Goal: Contribute content: Add original content to the website for others to see

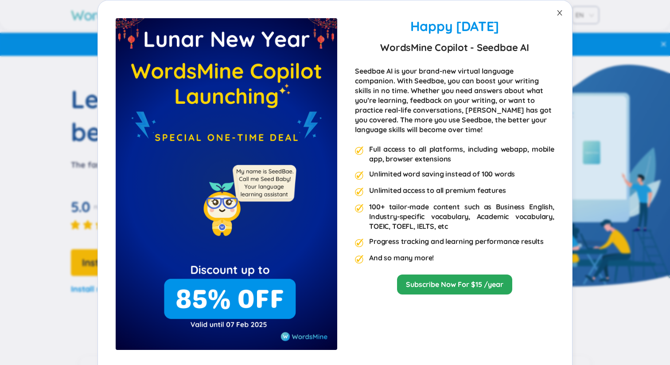
click at [557, 12] on icon "close" at bounding box center [559, 12] width 7 height 7
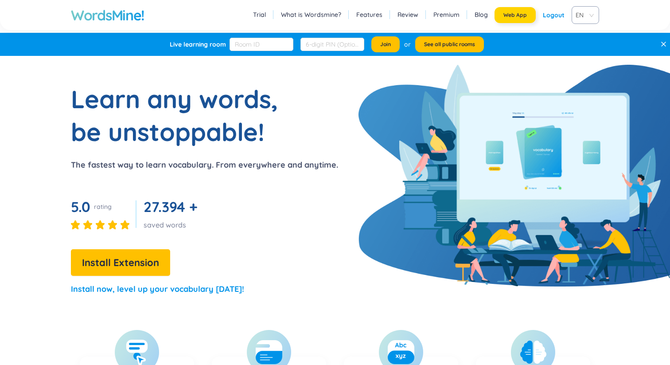
click at [508, 16] on span "Web App" at bounding box center [514, 15] width 23 height 7
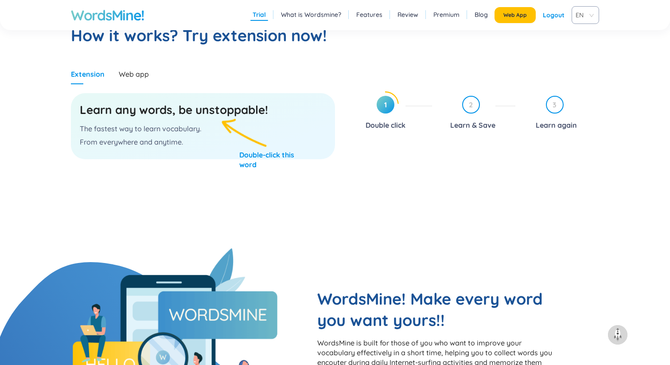
scroll to position [514, 0]
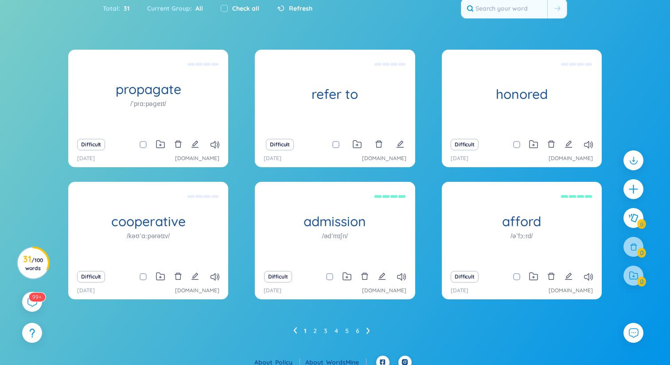
scroll to position [75, 0]
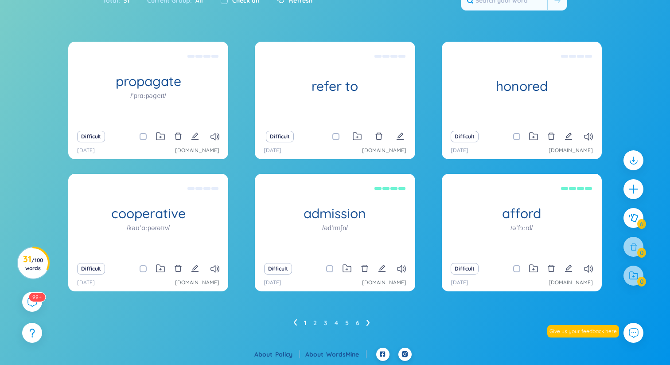
click at [397, 281] on link "study4.com" at bounding box center [384, 282] width 44 height 8
click at [193, 138] on icon "edit" at bounding box center [194, 136] width 7 height 7
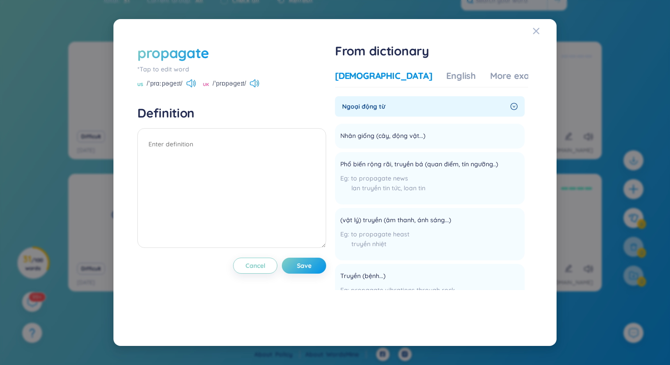
click at [193, 88] on div "US /ˈprɑːpəɡeɪt/" at bounding box center [166, 84] width 58 height 8
click at [193, 85] on icon at bounding box center [191, 83] width 9 height 8
click at [193, 85] on icon at bounding box center [193, 83] width 1 height 4
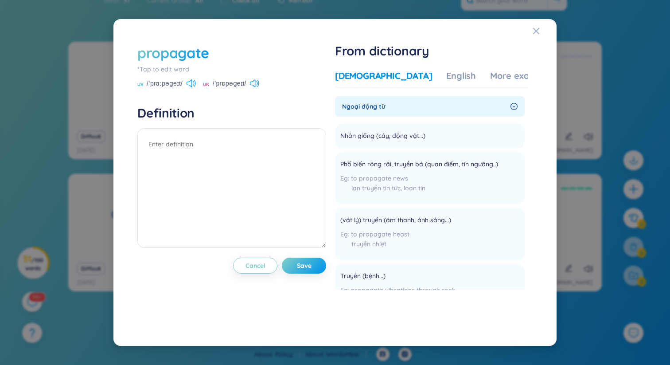
click at [193, 85] on icon at bounding box center [193, 83] width 1 height 4
click at [255, 85] on icon at bounding box center [254, 83] width 9 height 8
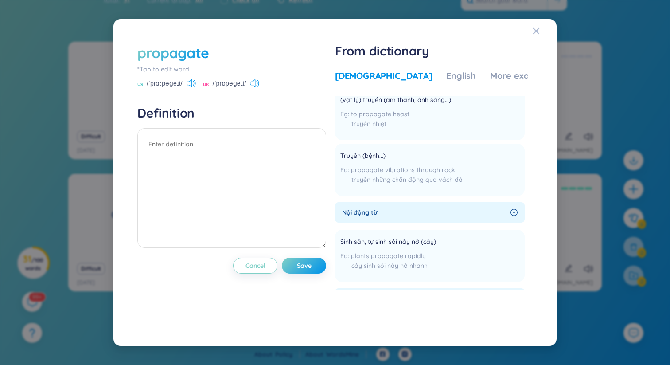
scroll to position [121, 0]
click at [534, 34] on icon "Close" at bounding box center [536, 30] width 7 height 7
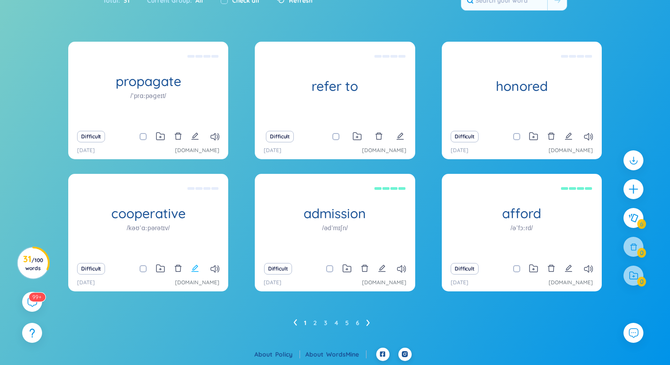
click at [198, 271] on icon "edit" at bounding box center [194, 268] width 7 height 7
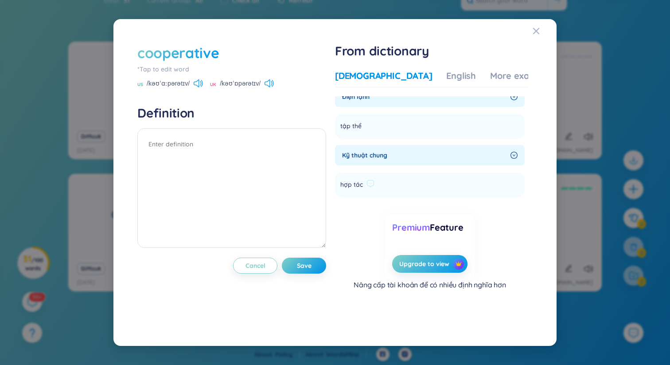
scroll to position [0, 0]
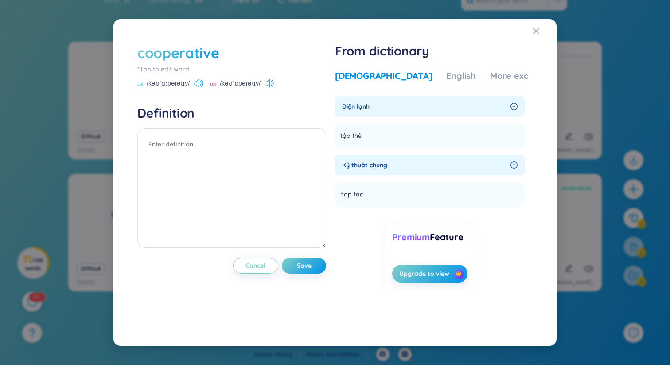
click at [199, 86] on icon at bounding box center [198, 83] width 9 height 8
click at [272, 82] on div "US /kəʊˈɑːpərətɪv/ UK /kəʊˈɒpərətɪv/" at bounding box center [231, 84] width 189 height 8
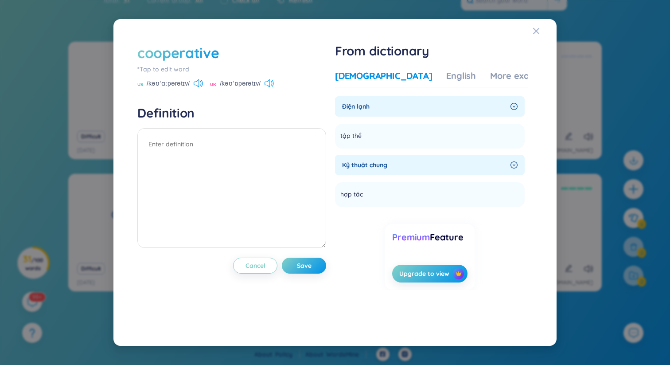
click at [269, 82] on icon at bounding box center [269, 83] width 9 height 8
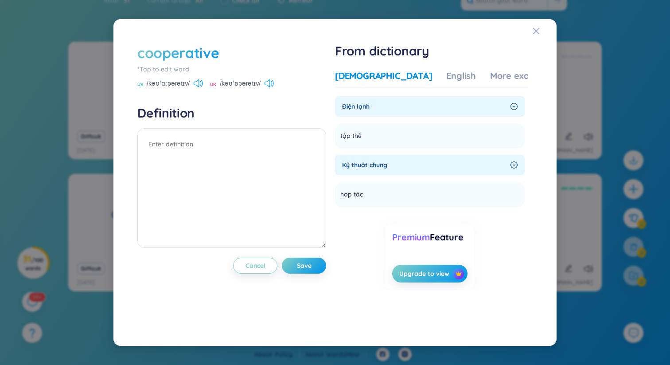
click at [271, 82] on icon at bounding box center [271, 83] width 1 height 4
click at [201, 80] on icon at bounding box center [198, 83] width 9 height 8
click at [542, 27] on span "Close" at bounding box center [545, 31] width 24 height 24
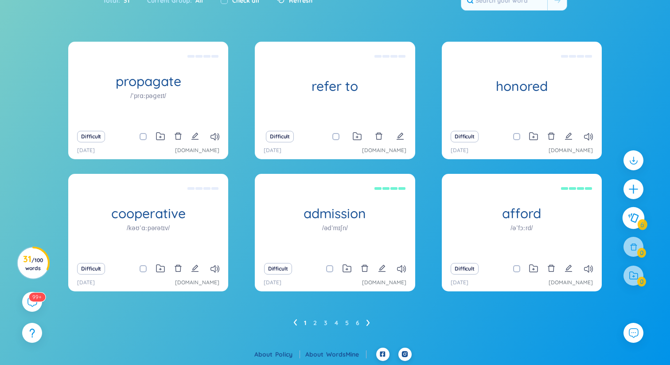
click at [630, 219] on icon at bounding box center [633, 218] width 11 height 10
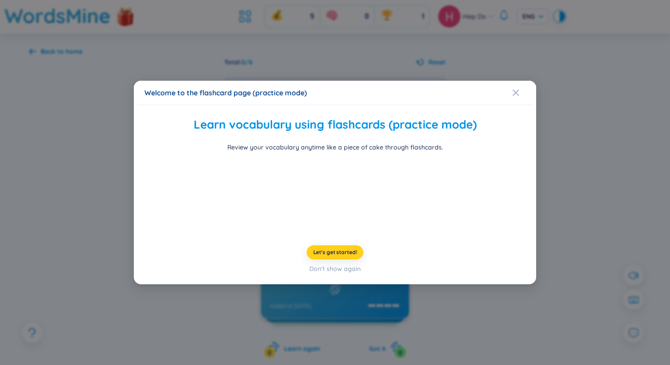
click at [338, 256] on span "Let's get started!" at bounding box center [335, 252] width 44 height 7
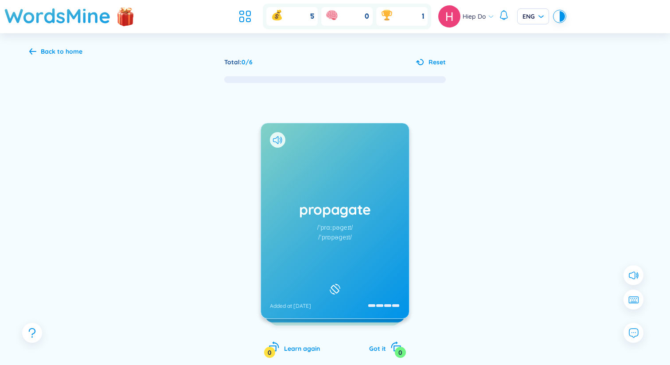
click at [305, 213] on h1 "propagate" at bounding box center [335, 208] width 130 height 19
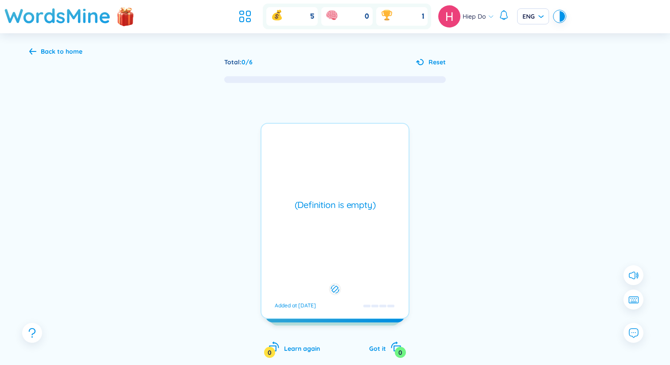
click at [323, 205] on div "(Definition is empty)" at bounding box center [335, 205] width 138 height 12
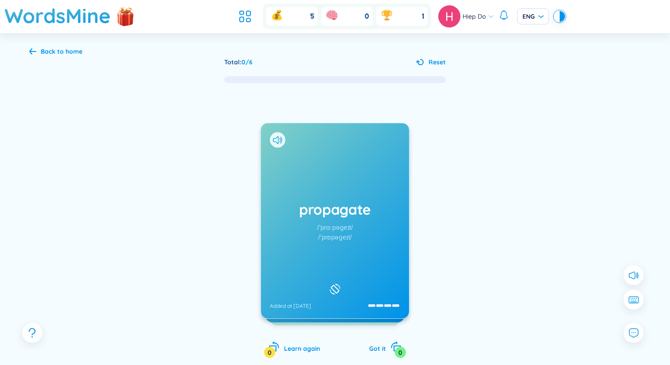
click at [59, 55] on div "Back to home" at bounding box center [62, 52] width 42 height 10
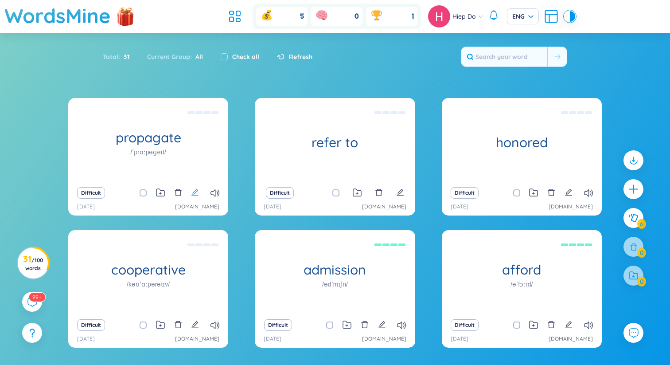
click at [194, 196] on button at bounding box center [195, 193] width 8 height 12
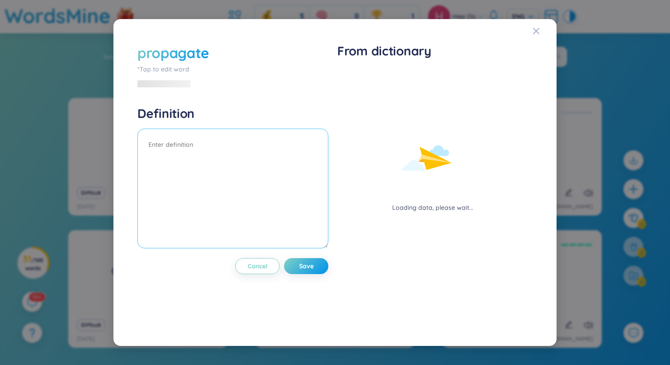
click at [262, 147] on textarea at bounding box center [232, 189] width 191 height 120
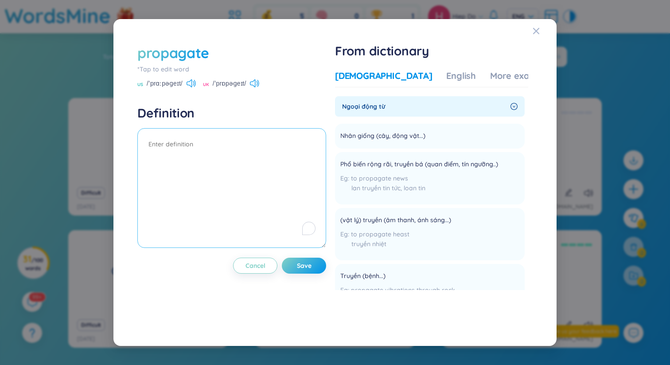
type textarea "n"
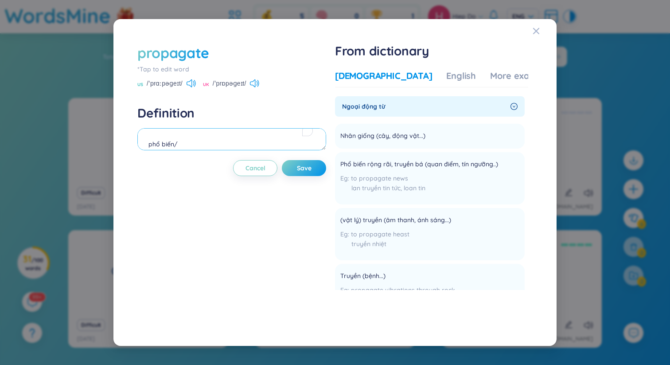
type textarea "phổ biến/"
click at [200, 79] on div "propagate *Tap to edit word US /ˈprɑːpəɡeɪt/ UK /ˈprɒpəɡeɪt/" at bounding box center [231, 65] width 189 height 45
click at [187, 82] on icon at bounding box center [189, 83] width 5 height 8
click at [539, 33] on icon "Close" at bounding box center [536, 30] width 7 height 7
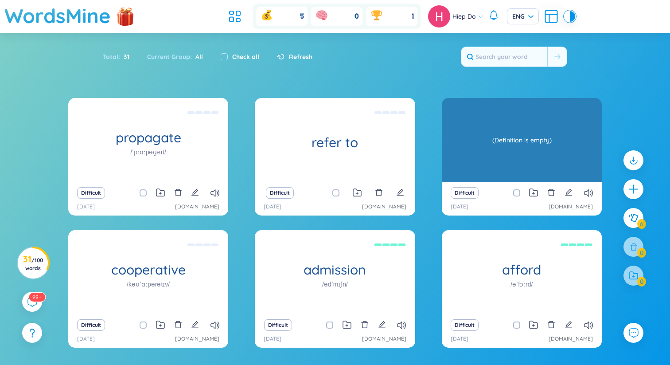
click at [505, 146] on div "(Definition is empty)" at bounding box center [521, 140] width 151 height 80
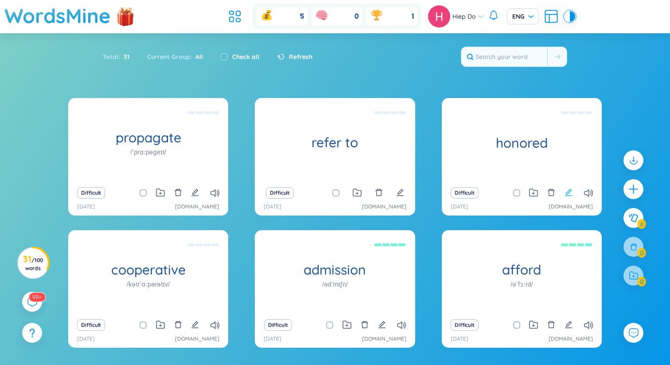
click at [569, 193] on icon "edit" at bounding box center [568, 192] width 7 height 7
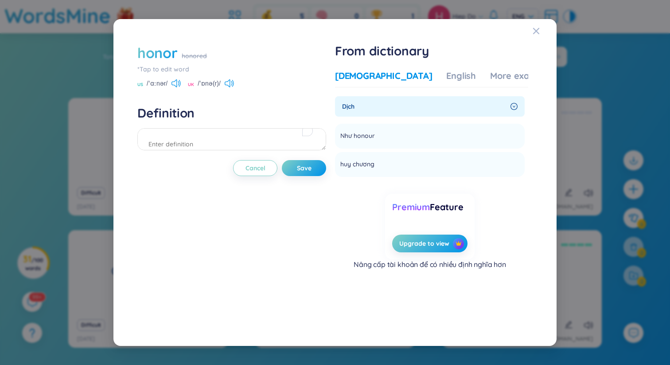
click at [160, 53] on div "honor" at bounding box center [157, 52] width 40 height 19
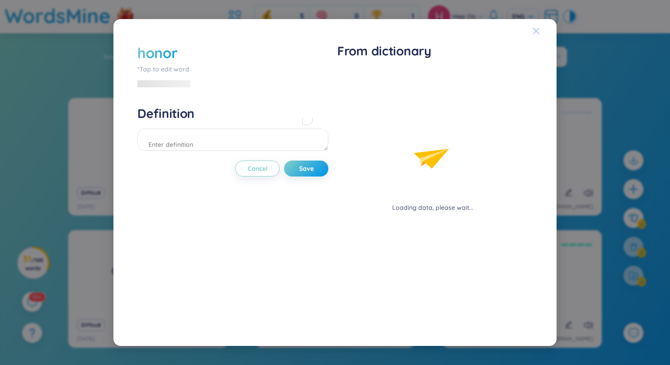
click at [543, 35] on span "Close" at bounding box center [545, 31] width 24 height 24
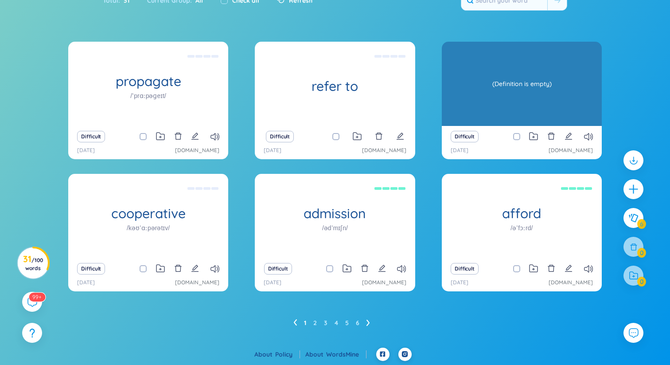
scroll to position [56, 0]
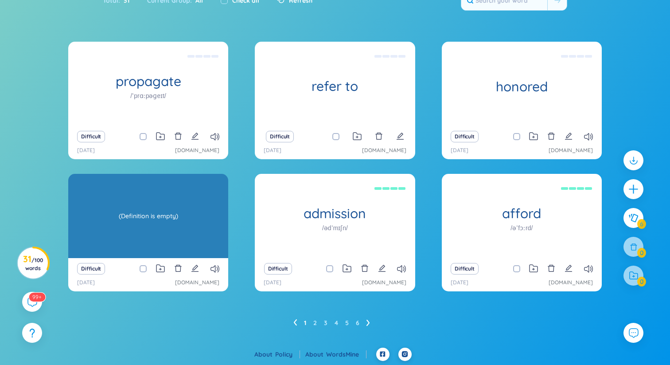
click at [159, 222] on div "(Definition is empty)" at bounding box center [148, 216] width 151 height 80
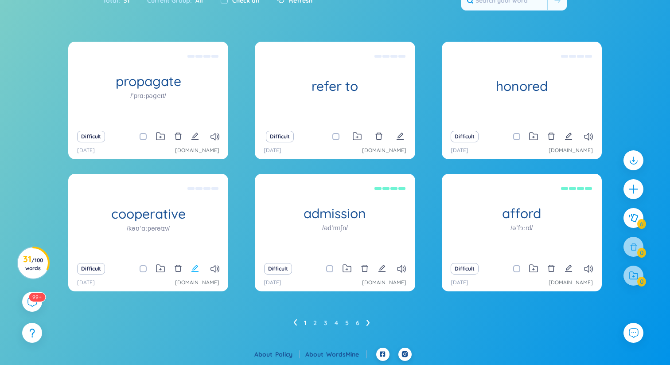
click at [193, 270] on icon "edit" at bounding box center [194, 268] width 7 height 7
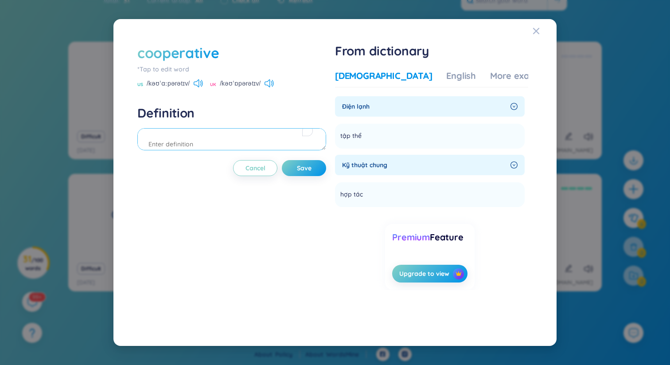
click at [247, 138] on textarea "To enrich screen reader interactions, please activate Accessibility in Grammarl…" at bounding box center [231, 139] width 189 height 22
click at [301, 175] on button "Save" at bounding box center [304, 168] width 44 height 16
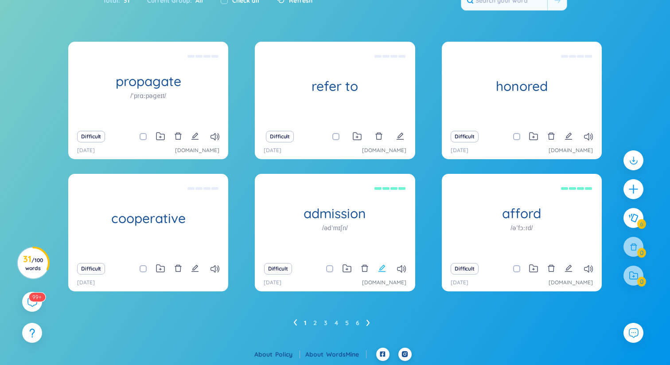
click at [378, 269] on icon "edit" at bounding box center [382, 268] width 8 height 8
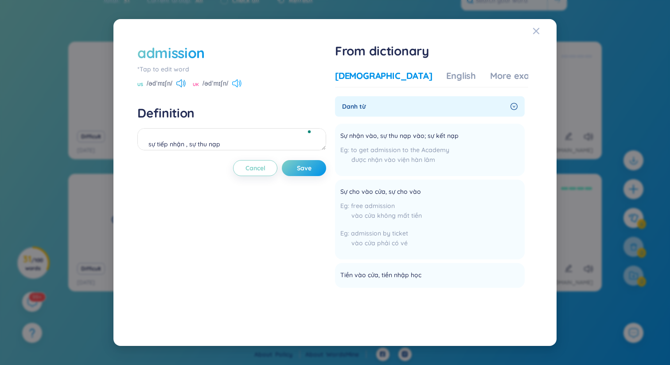
click at [238, 86] on icon at bounding box center [236, 83] width 9 height 8
click at [190, 85] on div "US /ədˈmɪʃn/ UK /ədˈmɪʃn/" at bounding box center [231, 84] width 189 height 8
click at [179, 83] on icon at bounding box center [180, 83] width 9 height 8
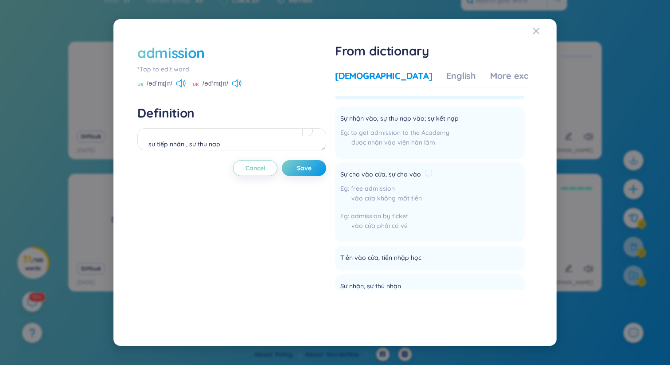
scroll to position [0, 0]
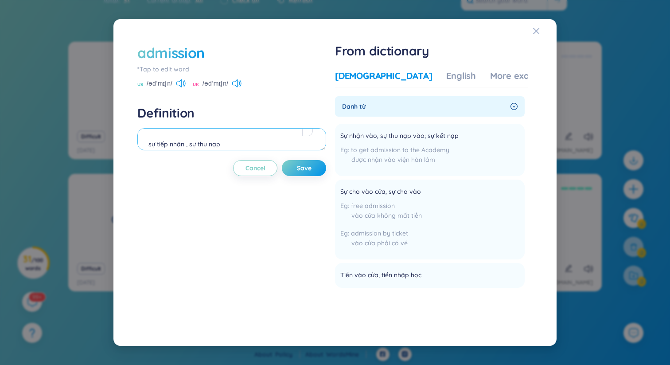
click at [240, 142] on textarea "sự tiếp nhận , sự thu nạp" at bounding box center [231, 139] width 189 height 22
type textarea "sự tiếp nhận , sự thu nạp, sự cho vào"
click at [539, 31] on icon "Close" at bounding box center [536, 30] width 7 height 7
